Goal: Transaction & Acquisition: Book appointment/travel/reservation

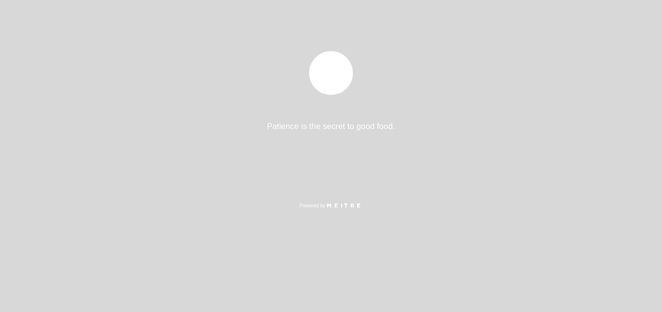
select select "es"
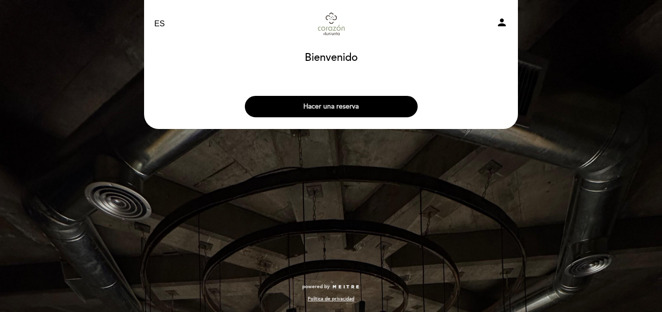
click at [304, 99] on button "Hacer una reserva" at bounding box center [331, 106] width 173 height 21
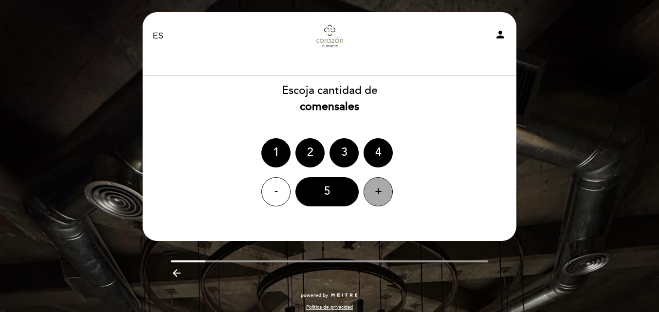
click at [390, 195] on div "+" at bounding box center [378, 191] width 29 height 29
click at [389, 195] on div "+" at bounding box center [378, 191] width 29 height 29
click at [388, 195] on div "+" at bounding box center [378, 191] width 29 height 29
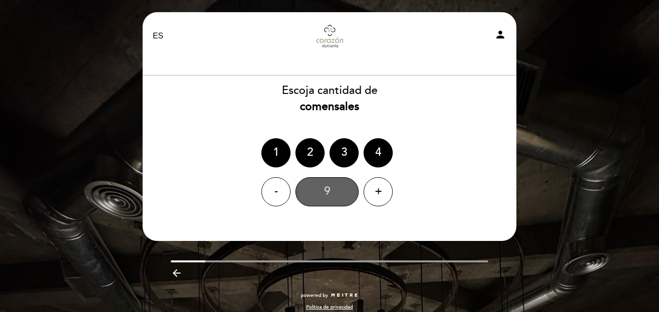
click at [347, 192] on div "9" at bounding box center [327, 191] width 63 height 29
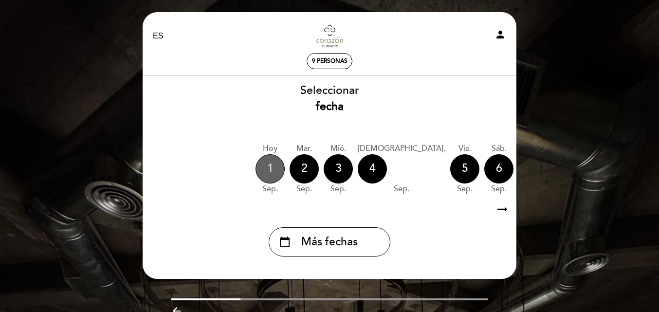
click at [274, 170] on div "1" at bounding box center [270, 168] width 29 height 29
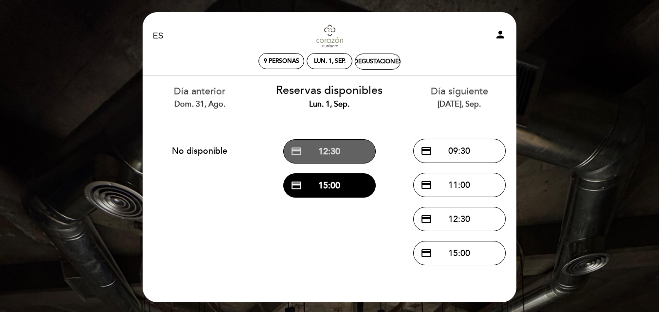
click at [299, 153] on span "credit_card" at bounding box center [297, 152] width 12 height 12
